Goal: Navigation & Orientation: Find specific page/section

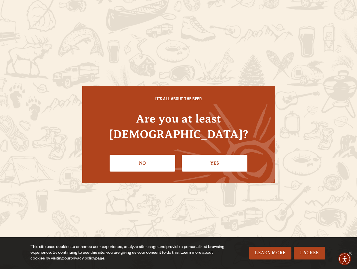
click at [205, 155] on link "Yes" at bounding box center [215, 163] width 66 height 17
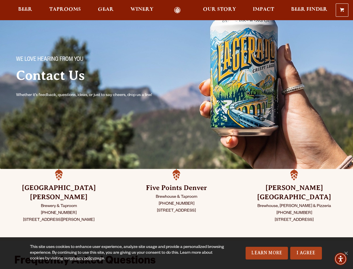
scroll to position [29, 0]
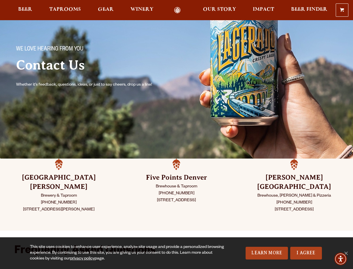
click at [293, 178] on h3 "[PERSON_NAME] [GEOGRAPHIC_DATA]" at bounding box center [294, 182] width 89 height 18
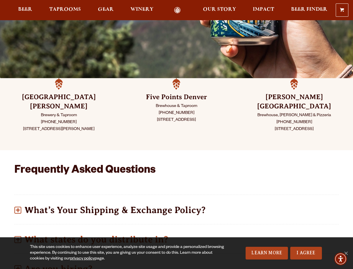
scroll to position [115, 0]
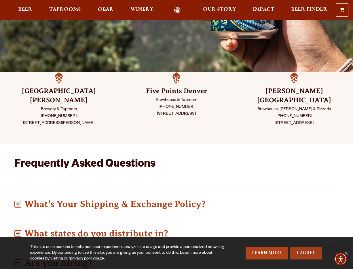
click at [309, 251] on link "I Agree" at bounding box center [306, 252] width 32 height 13
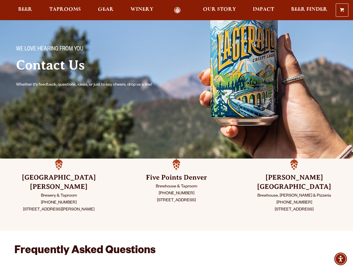
scroll to position [0, 0]
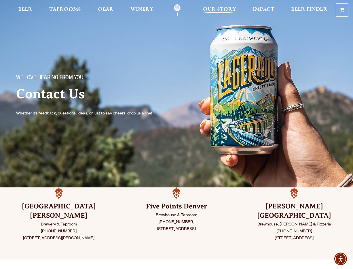
click at [218, 8] on span "Our Story" at bounding box center [219, 9] width 33 height 5
